Goal: Find specific page/section: Find specific page/section

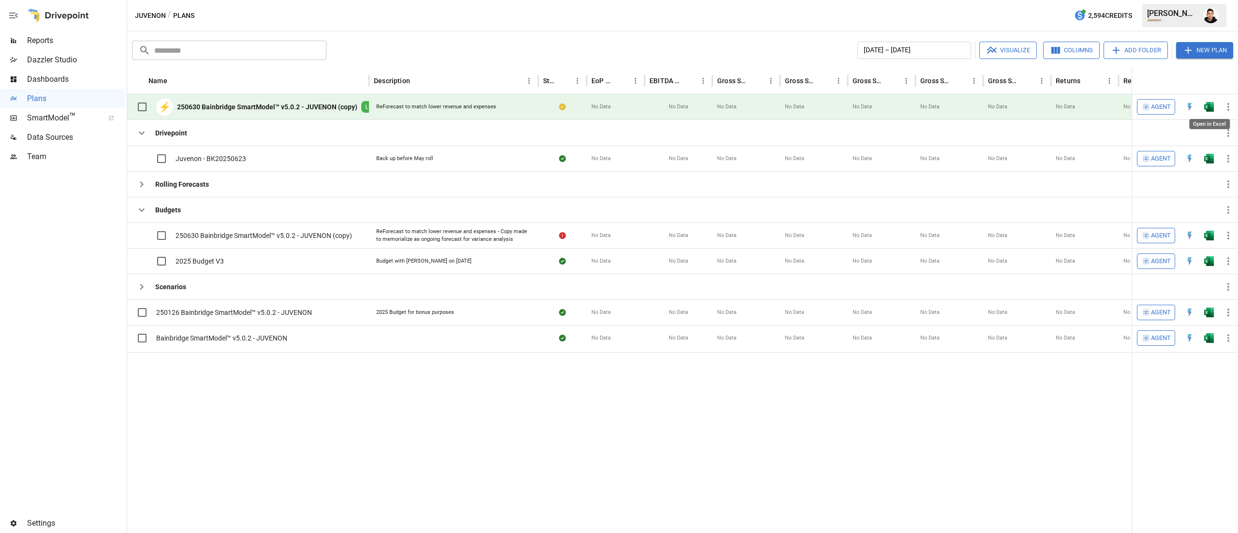
click at [1213, 108] on img "Open in Excel" at bounding box center [1209, 107] width 10 height 10
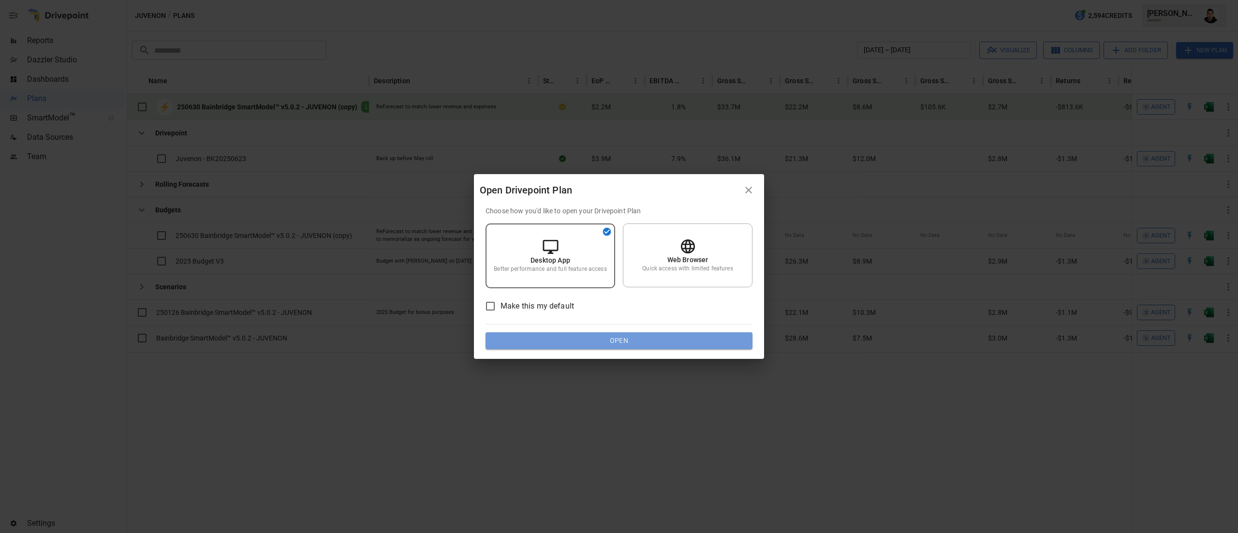
click at [638, 345] on button "Open" at bounding box center [618, 340] width 267 height 17
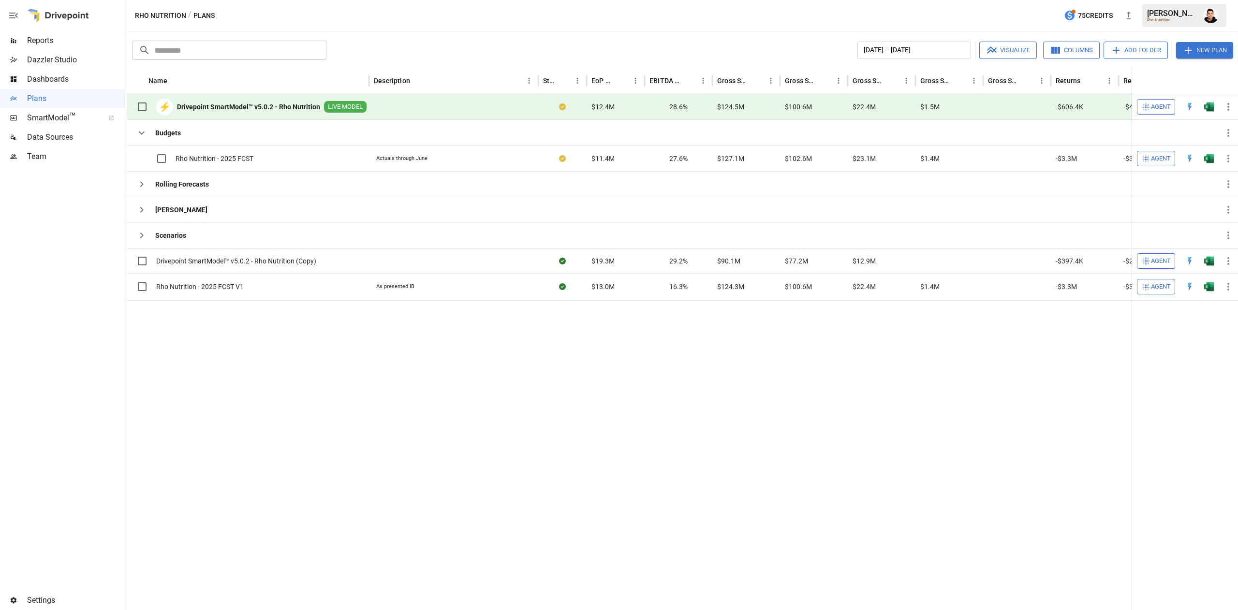
click at [52, 36] on span "Reports" at bounding box center [76, 41] width 98 height 12
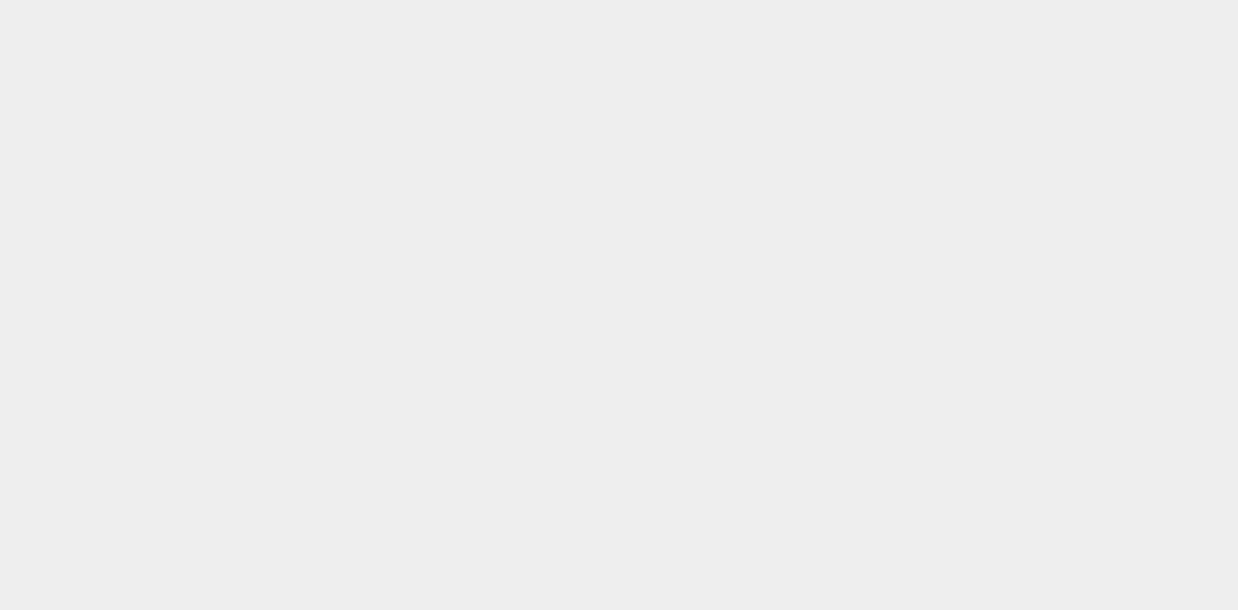
click at [1158, 0] on html at bounding box center [619, 0] width 1238 height 0
